Goal: Information Seeking & Learning: Learn about a topic

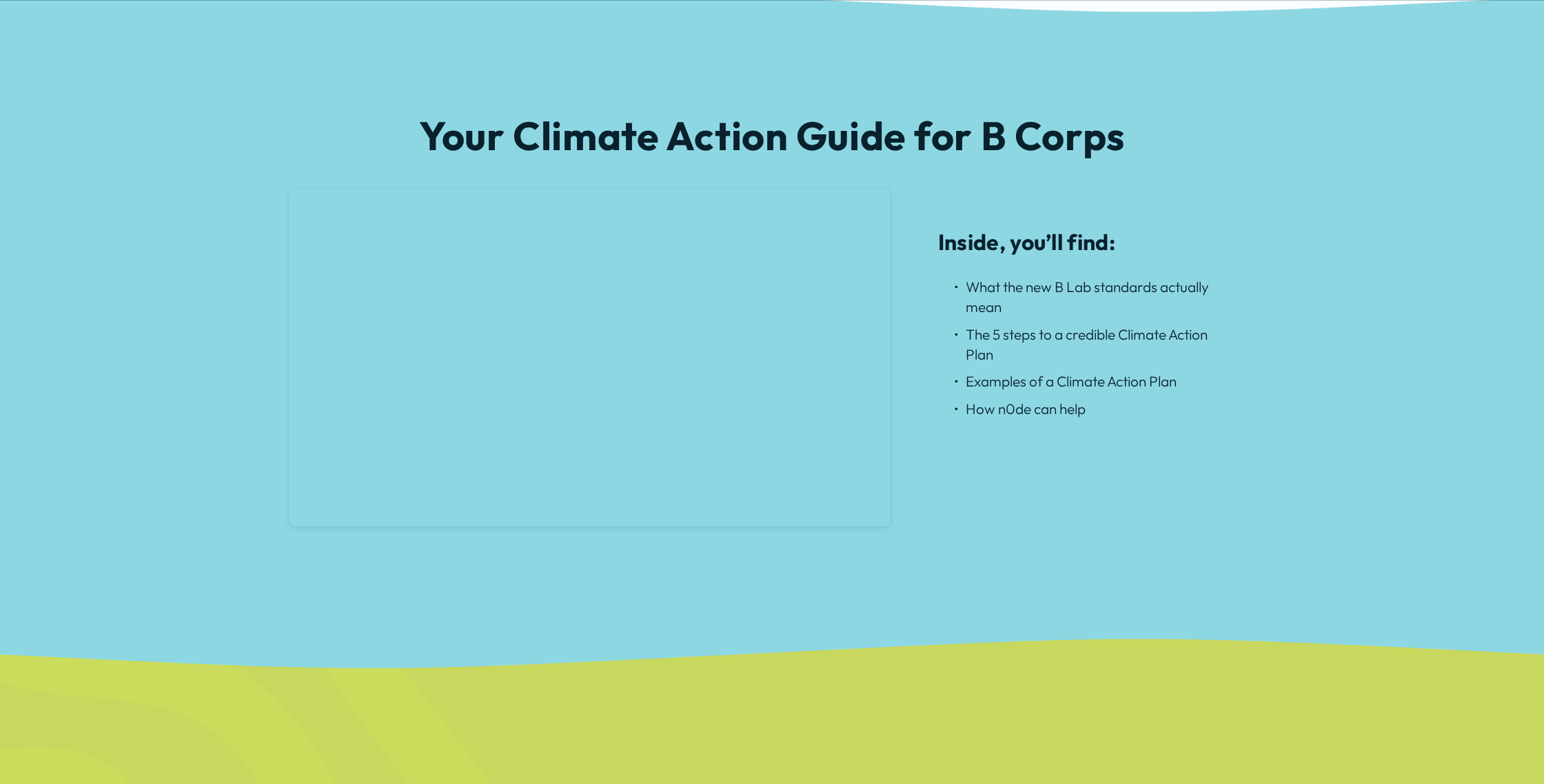
scroll to position [1225, 0]
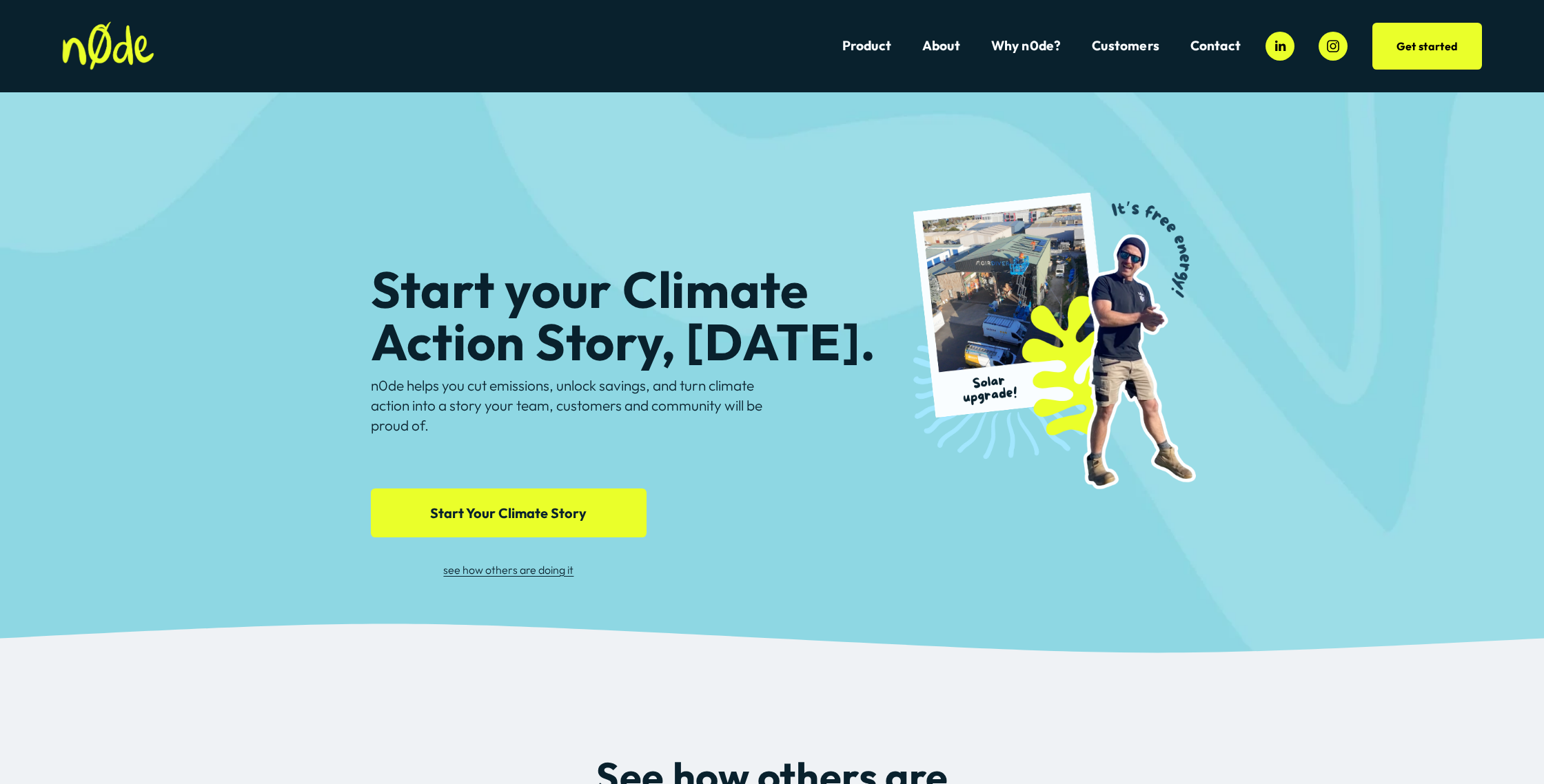
click at [463, 503] on link "Start Your Climate Story" at bounding box center [508, 513] width 276 height 49
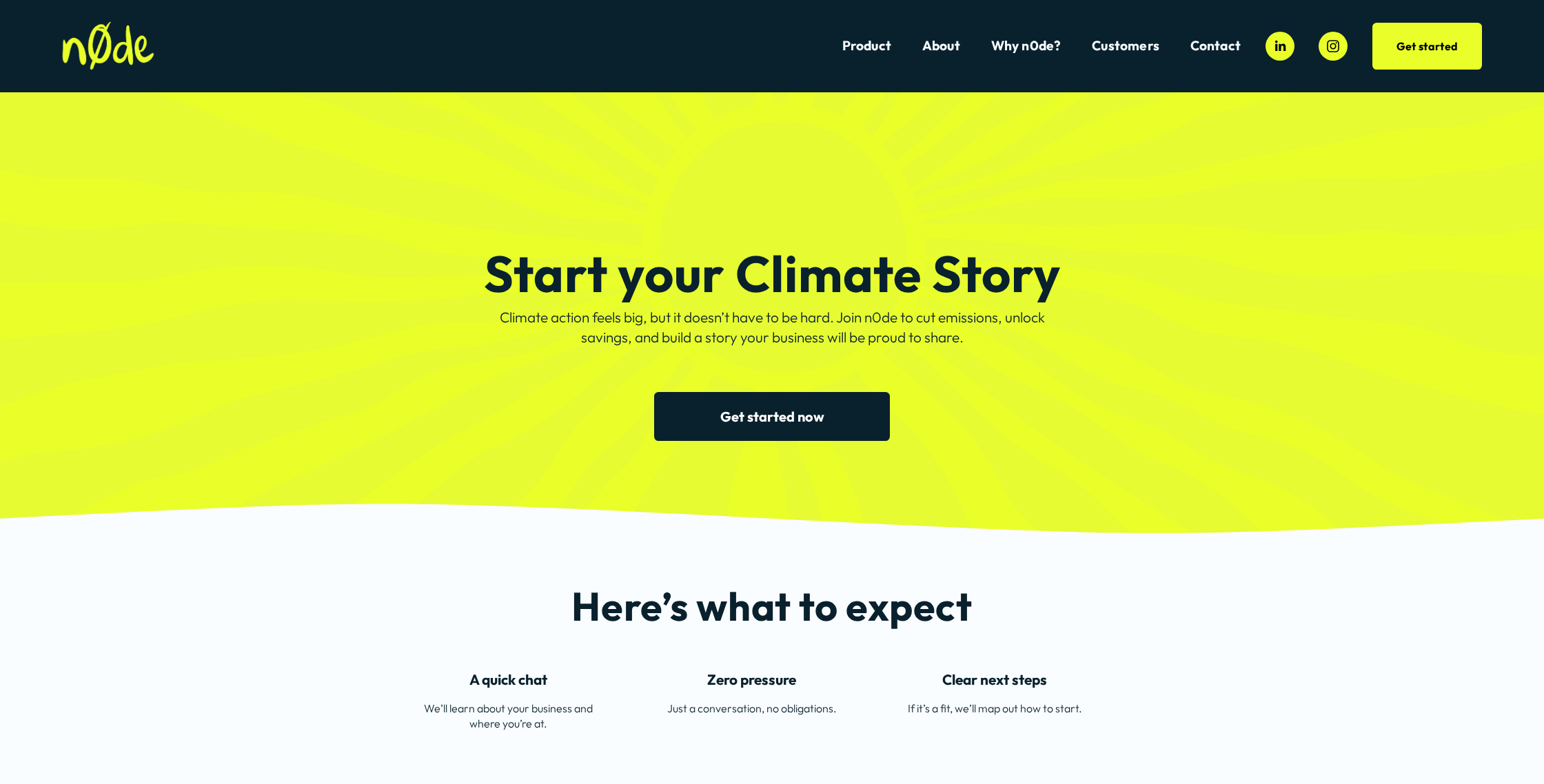
click at [1119, 41] on span "Customers" at bounding box center [1125, 45] width 67 height 16
click at [0, 0] on span "Dillicious Case Study" at bounding box center [0, 0] width 0 height 0
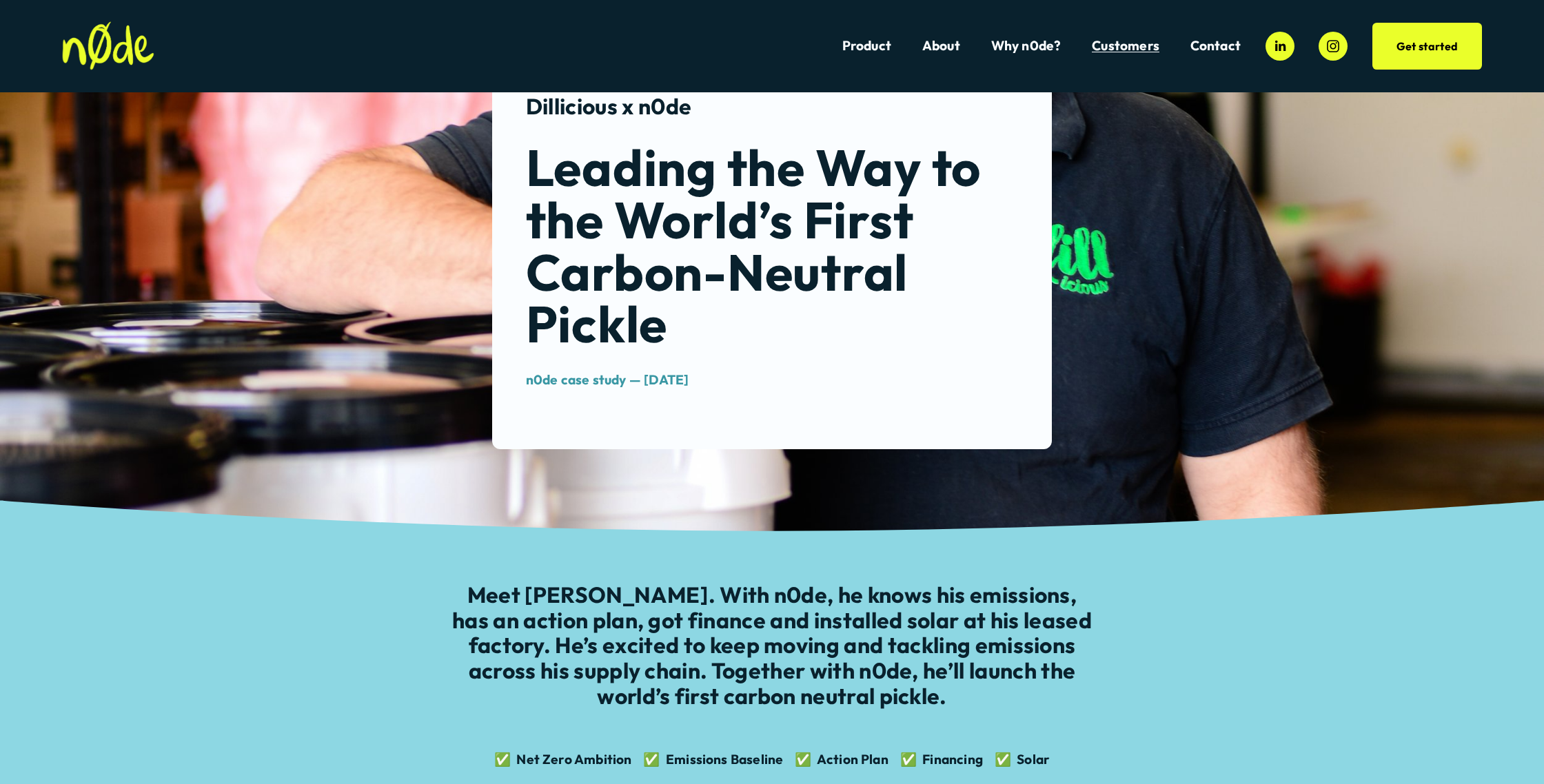
scroll to position [225, 0]
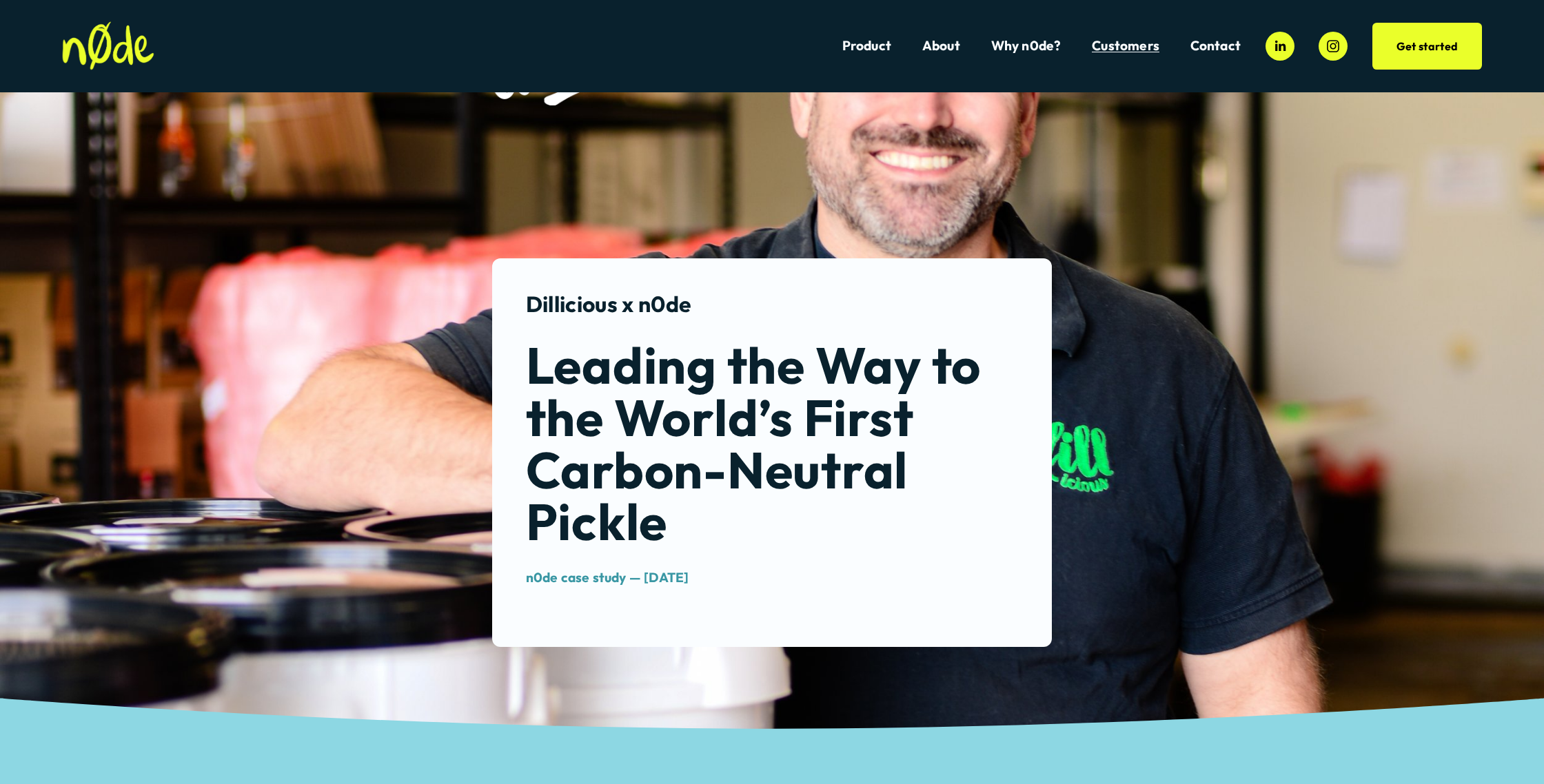
click at [1014, 46] on link "Why n0de?" at bounding box center [1026, 45] width 70 height 19
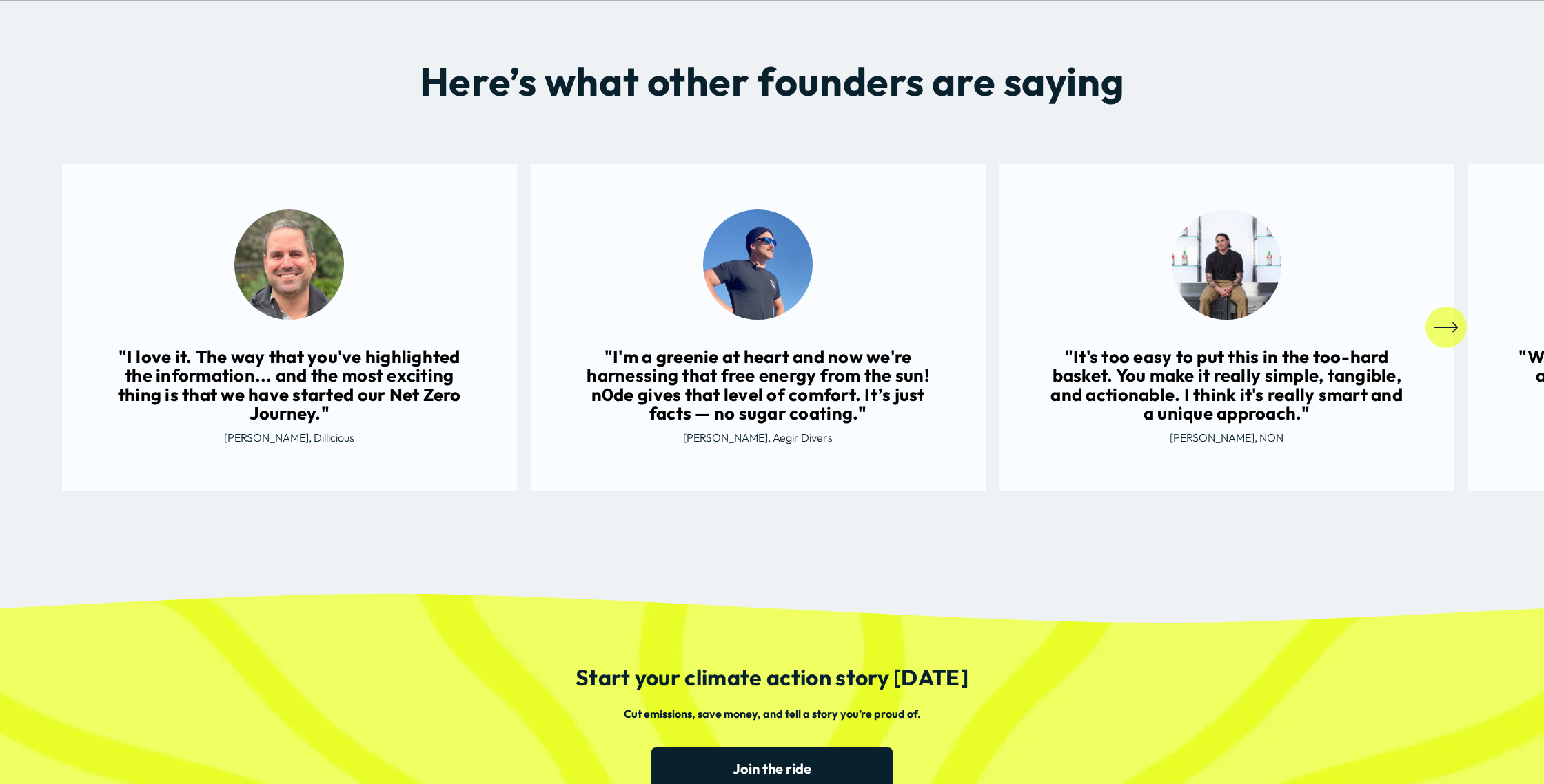
scroll to position [1887, 0]
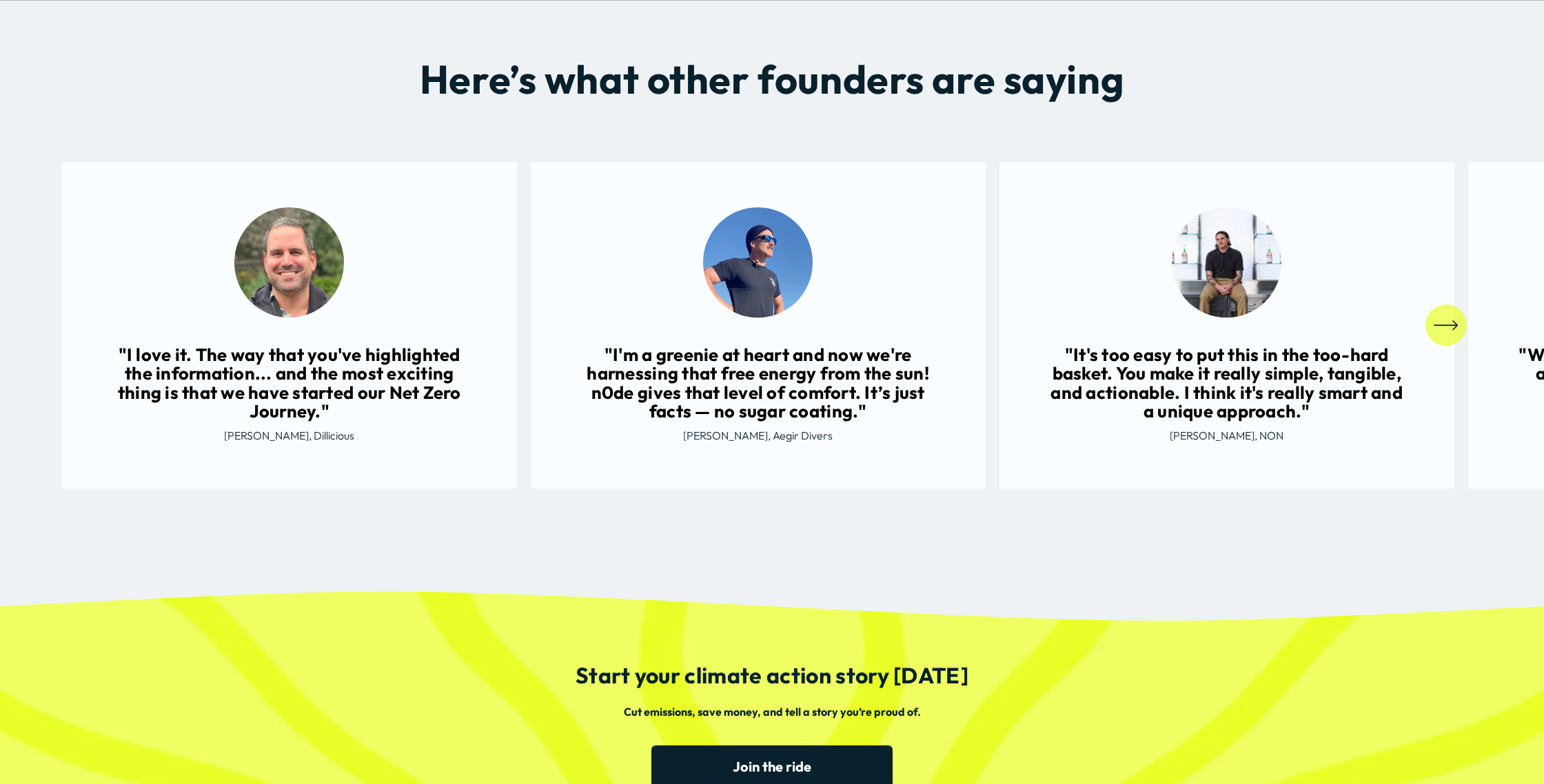
click at [1447, 319] on icon "\a \a \a Next\a \a" at bounding box center [1445, 325] width 24 height 24
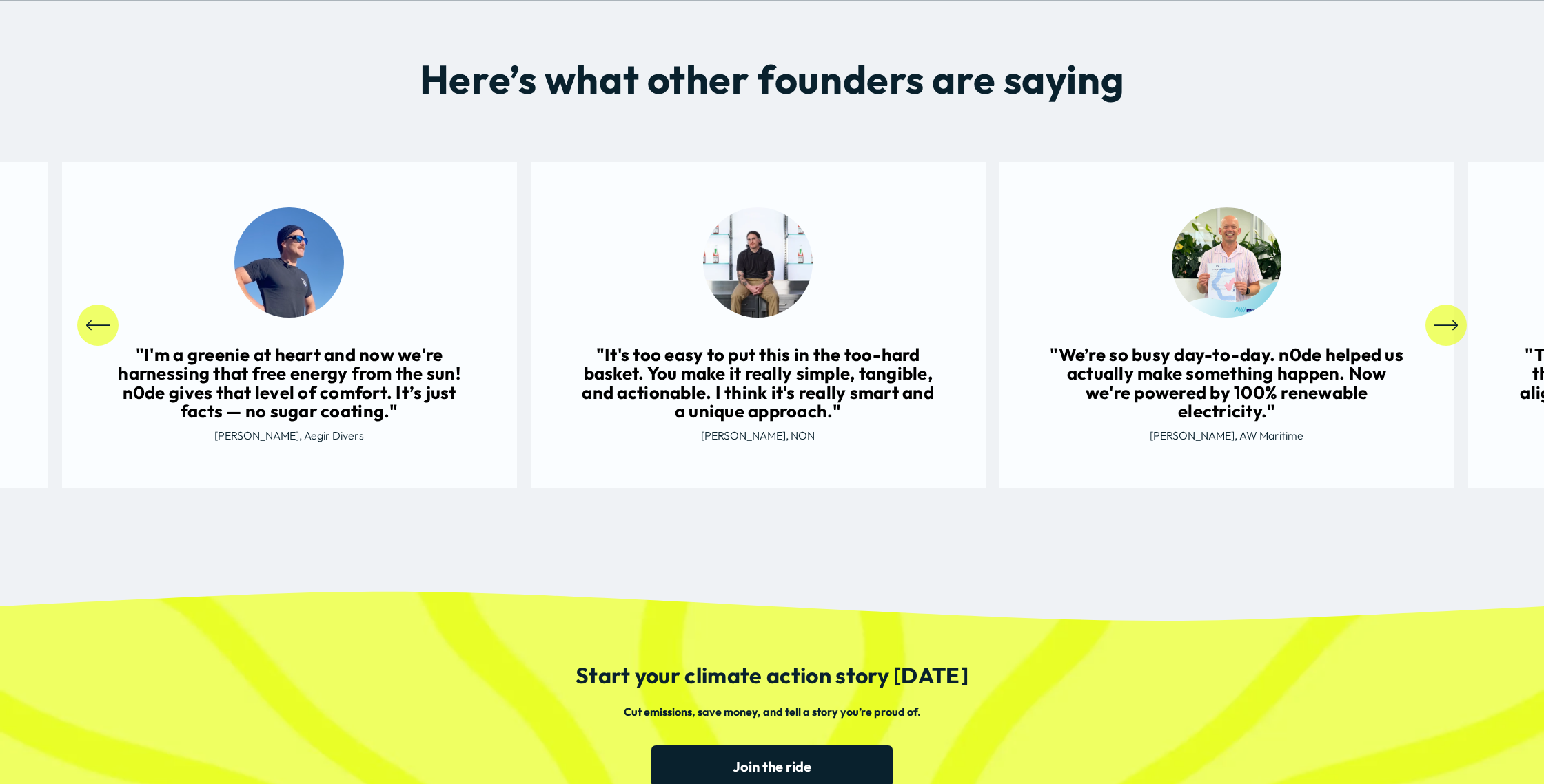
click at [1447, 319] on icon "\a \a \a Next\a \a" at bounding box center [1445, 325] width 24 height 24
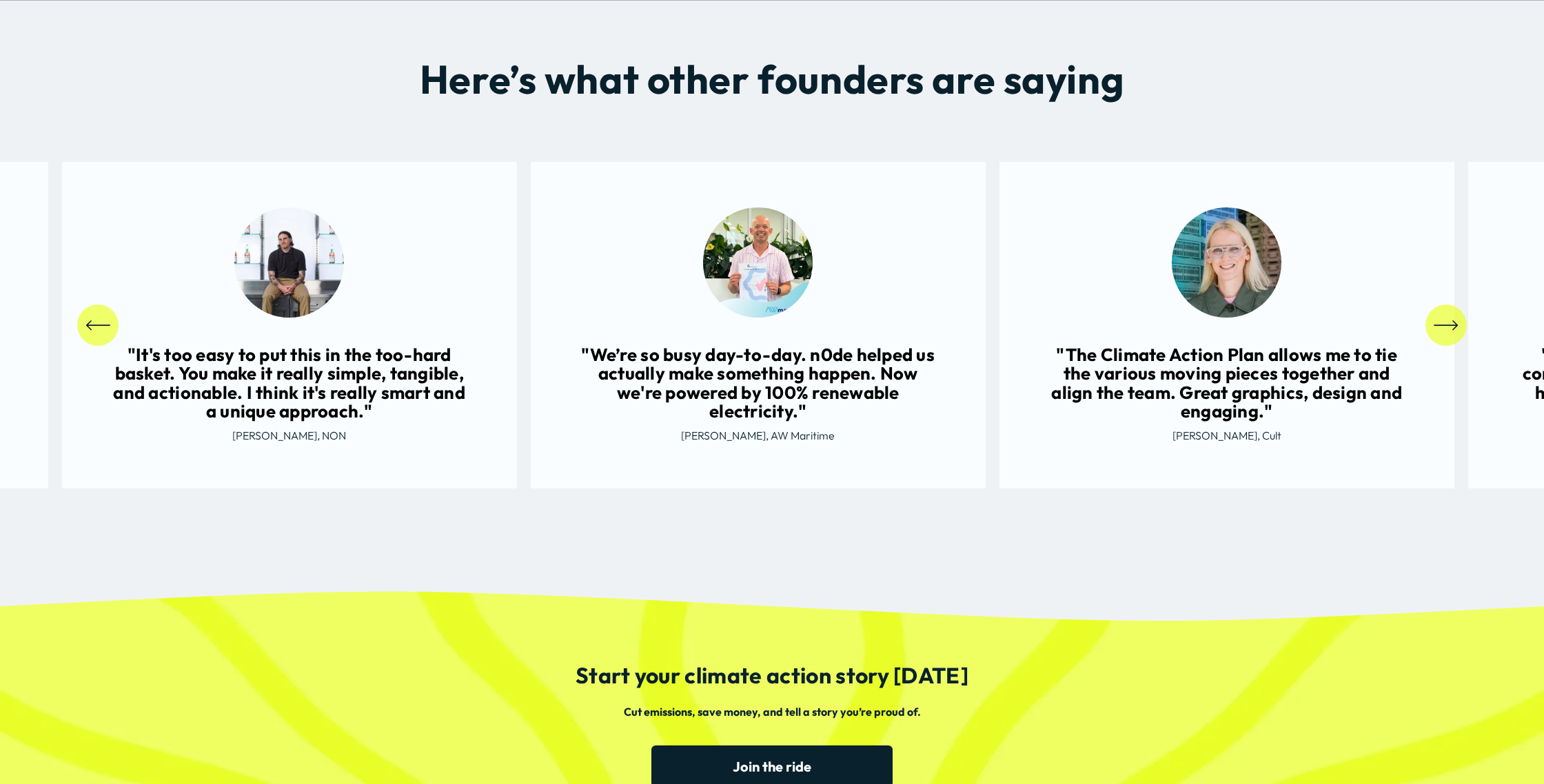
click at [1447, 319] on icon "\a \a \a Next\a \a" at bounding box center [1445, 325] width 24 height 24
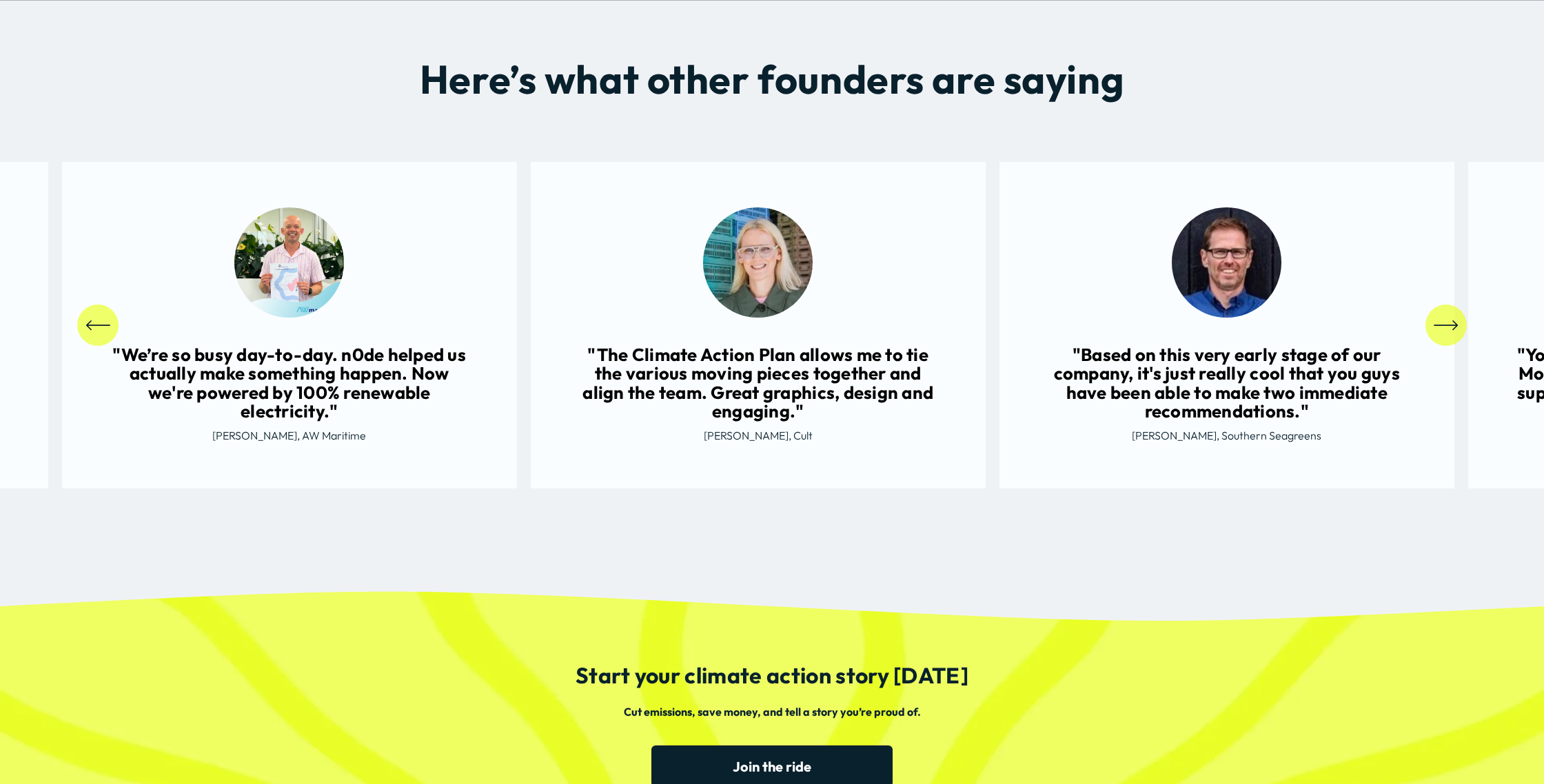
click at [1447, 319] on icon "\a \a \a Next\a \a" at bounding box center [1445, 325] width 24 height 24
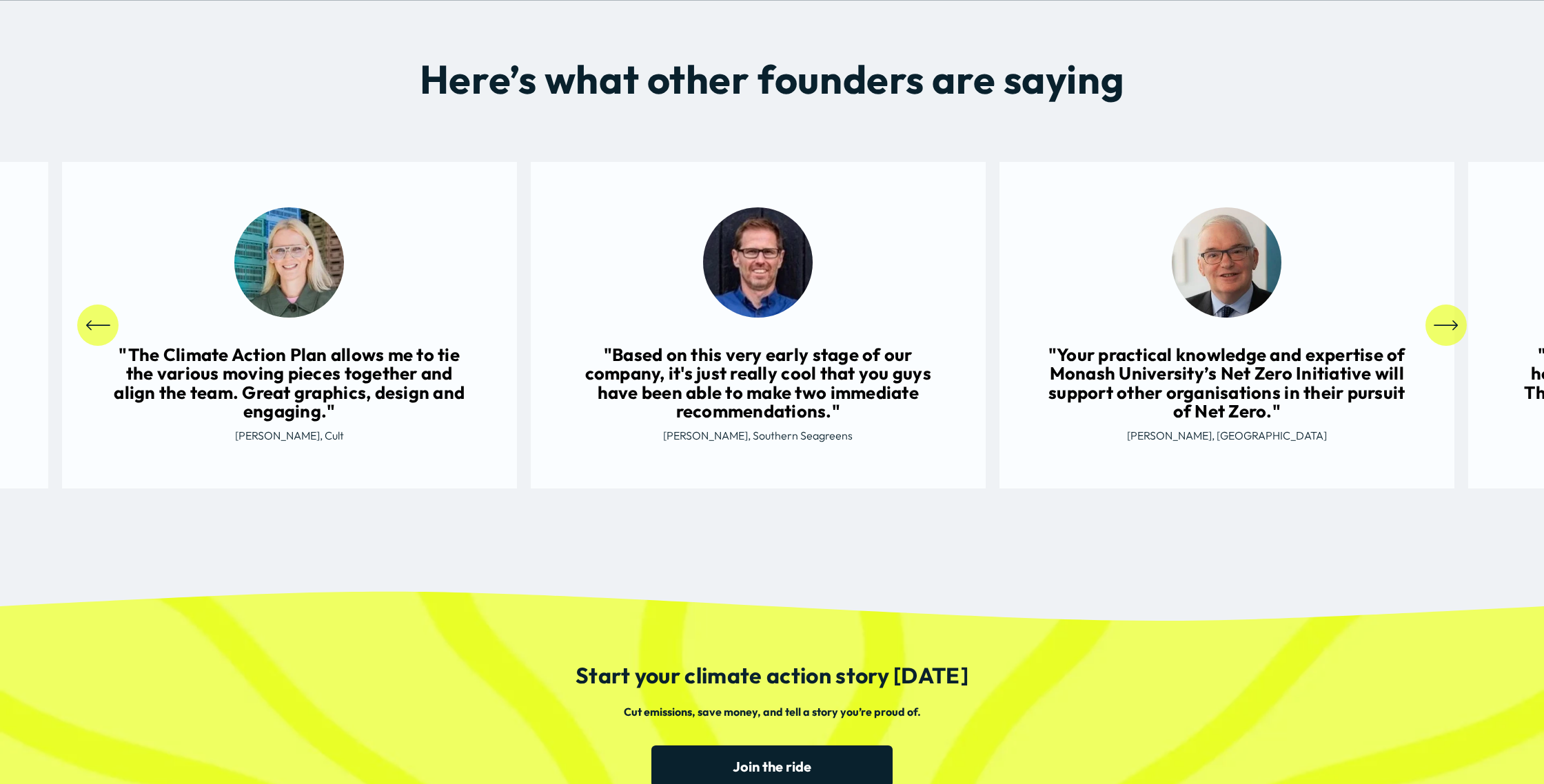
click at [1447, 319] on icon "\a \a \a Next\a \a" at bounding box center [1445, 325] width 24 height 24
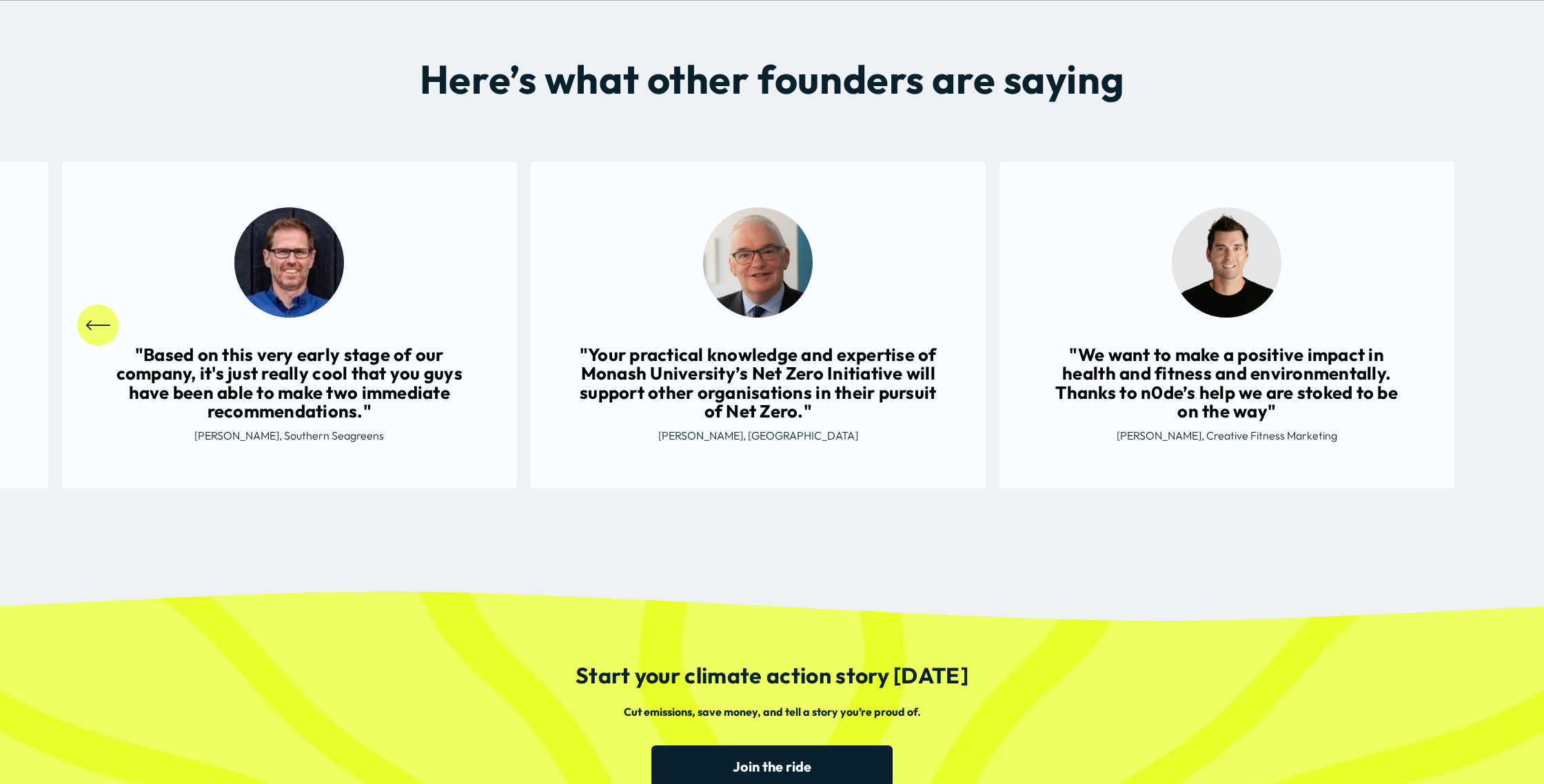
click at [1447, 319] on ul ""I love it. The way that you've highlighted the information... and the most exc…" at bounding box center [772, 325] width 1421 height 327
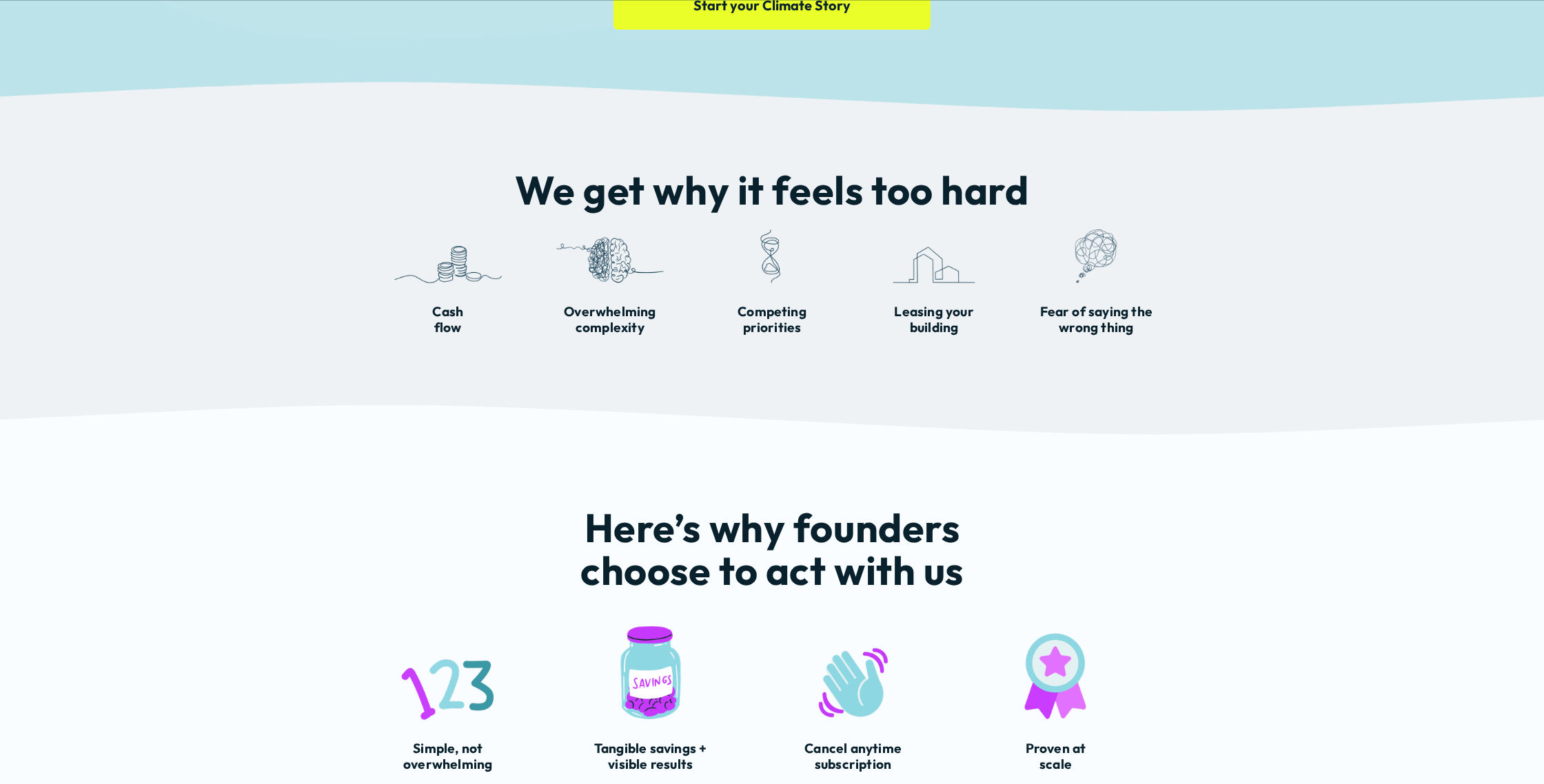
scroll to position [0, 0]
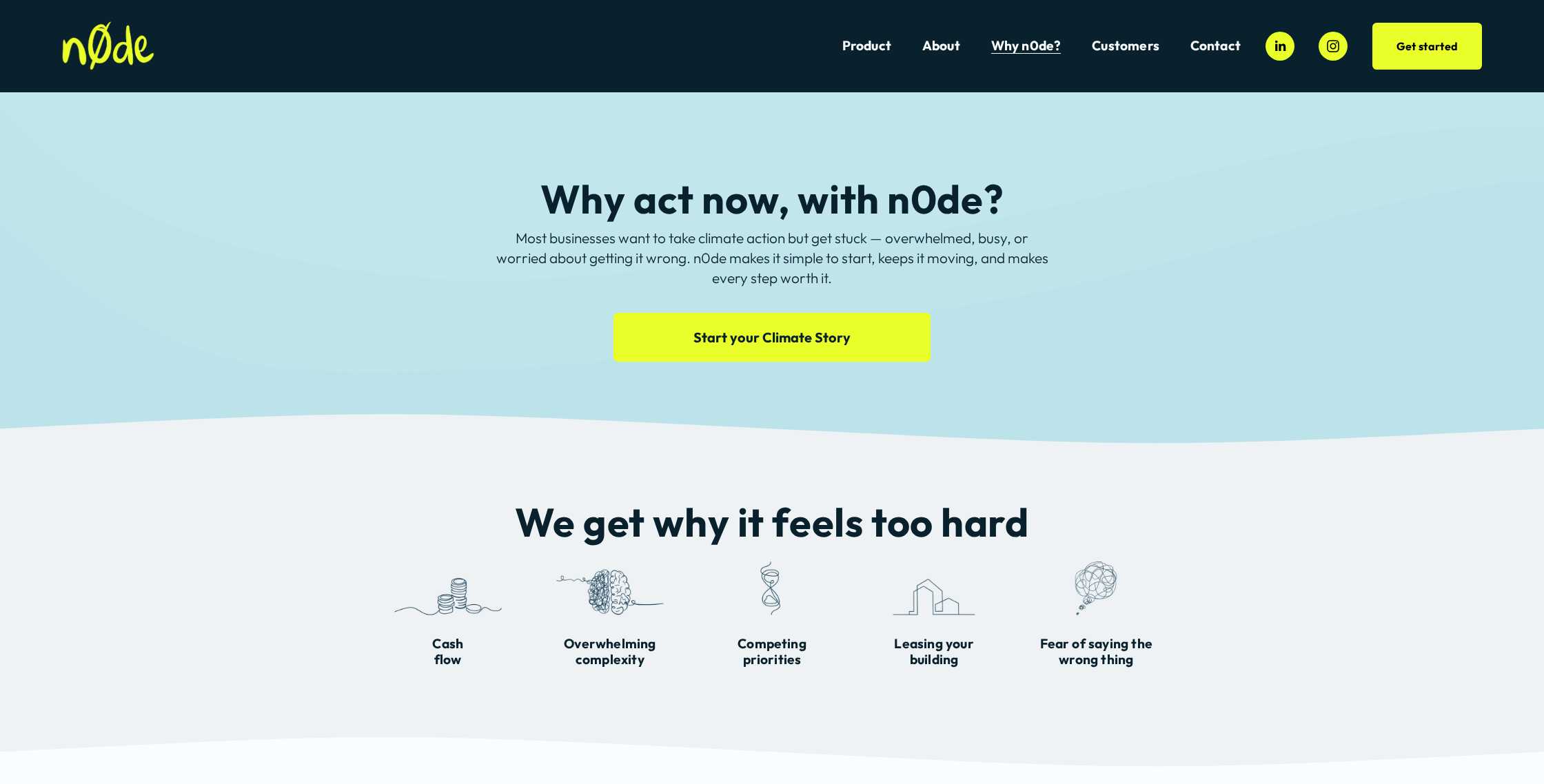
click at [866, 50] on link "Product" at bounding box center [867, 45] width 49 height 19
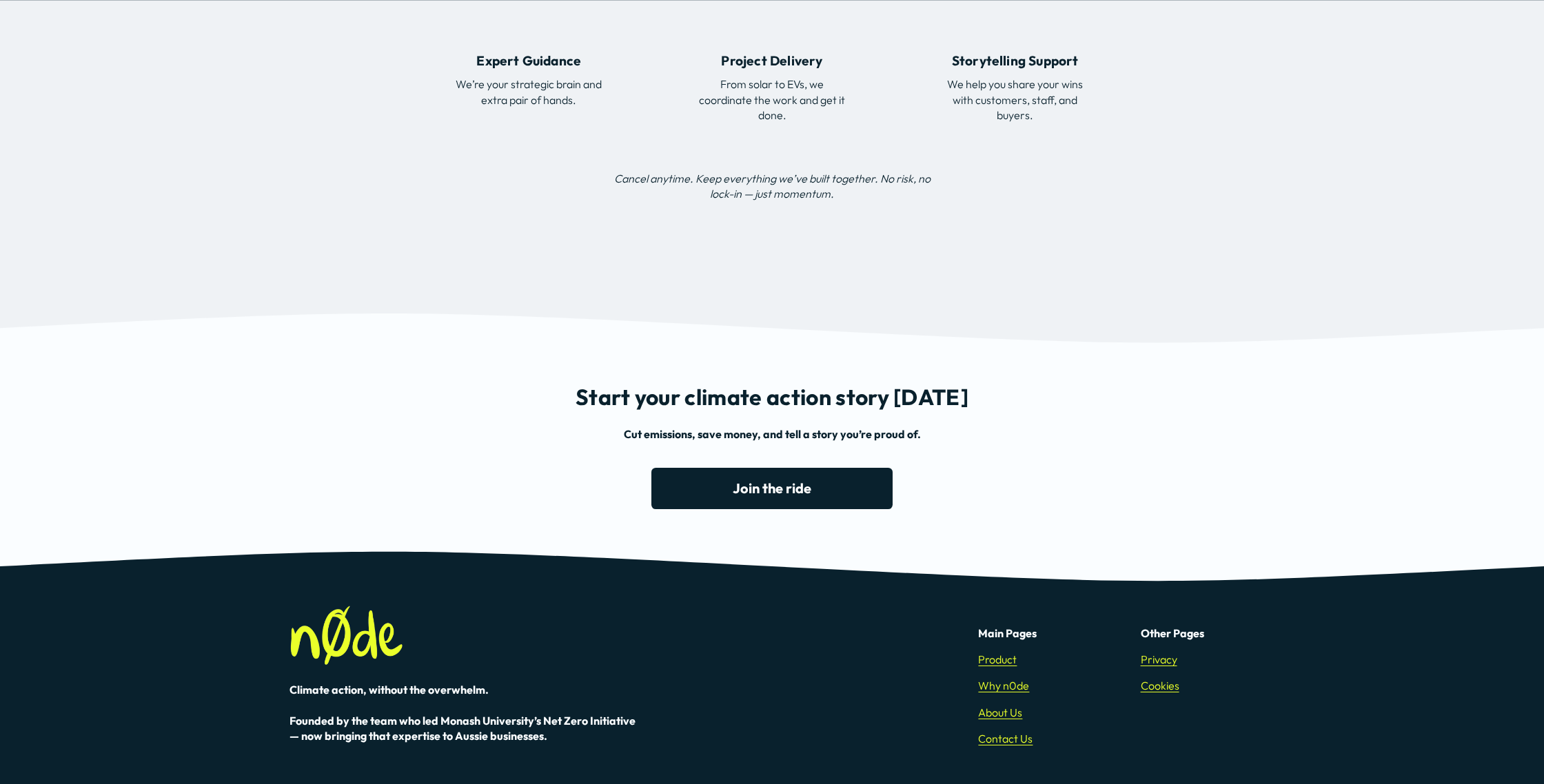
scroll to position [4022, 0]
